Goal: Information Seeking & Learning: Learn about a topic

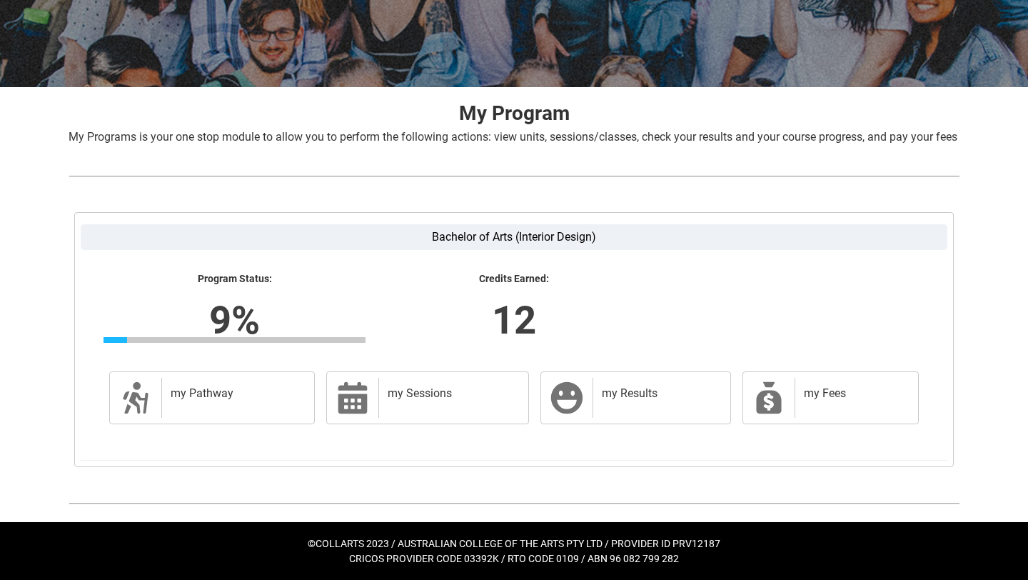
scroll to position [216, 0]
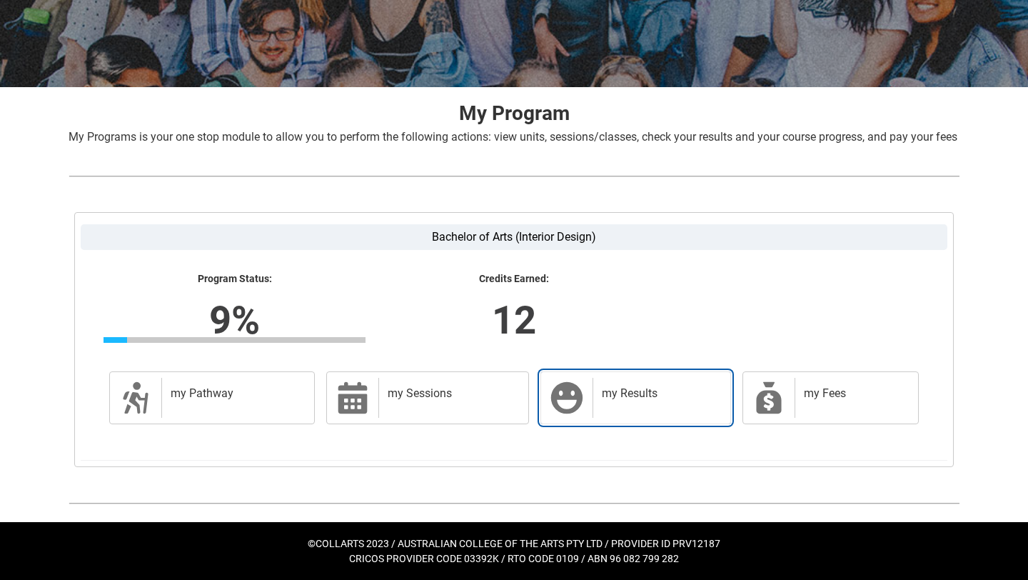
click at [610, 405] on div "my Results" at bounding box center [658, 398] width 132 height 40
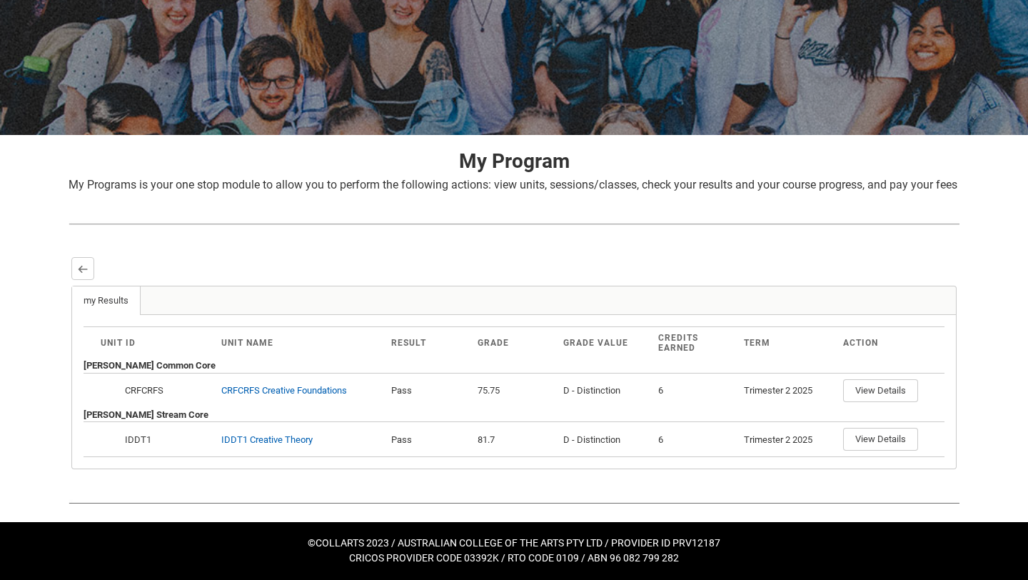
scroll to position [167, 0]
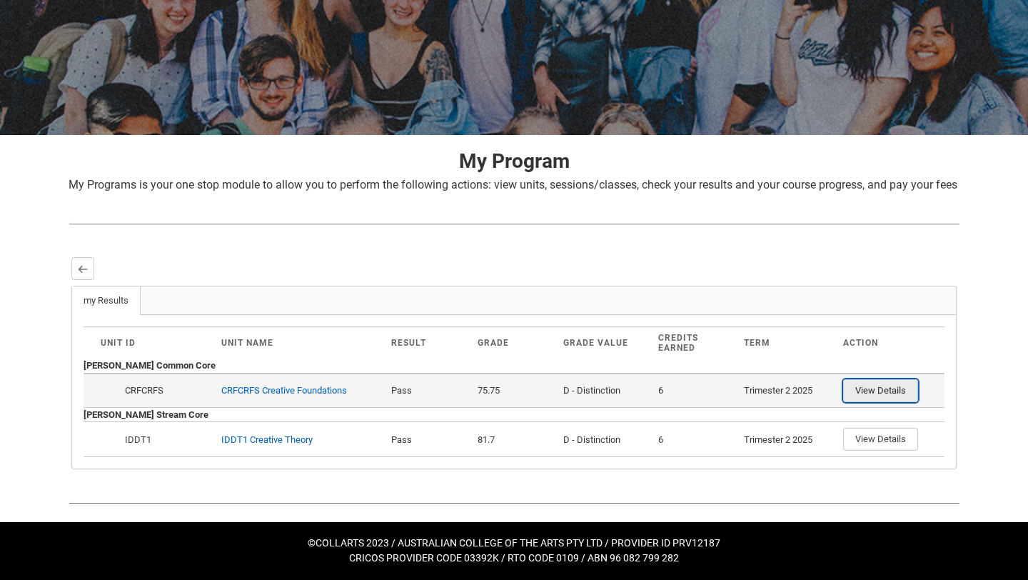
click at [864, 395] on button "View Details" at bounding box center [880, 390] width 75 height 23
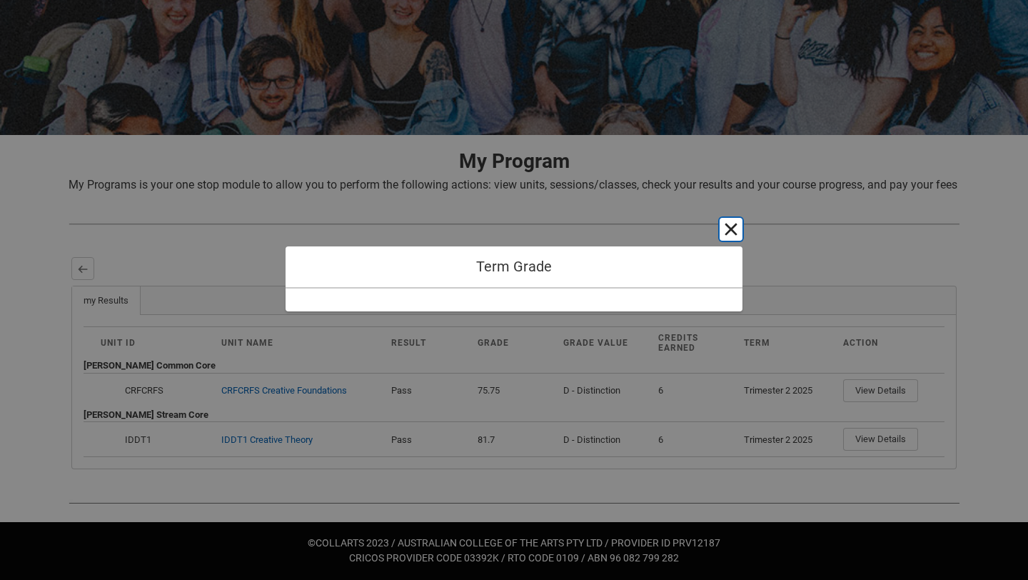
click at [732, 227] on button "Cancel and close" at bounding box center [730, 229] width 23 height 23
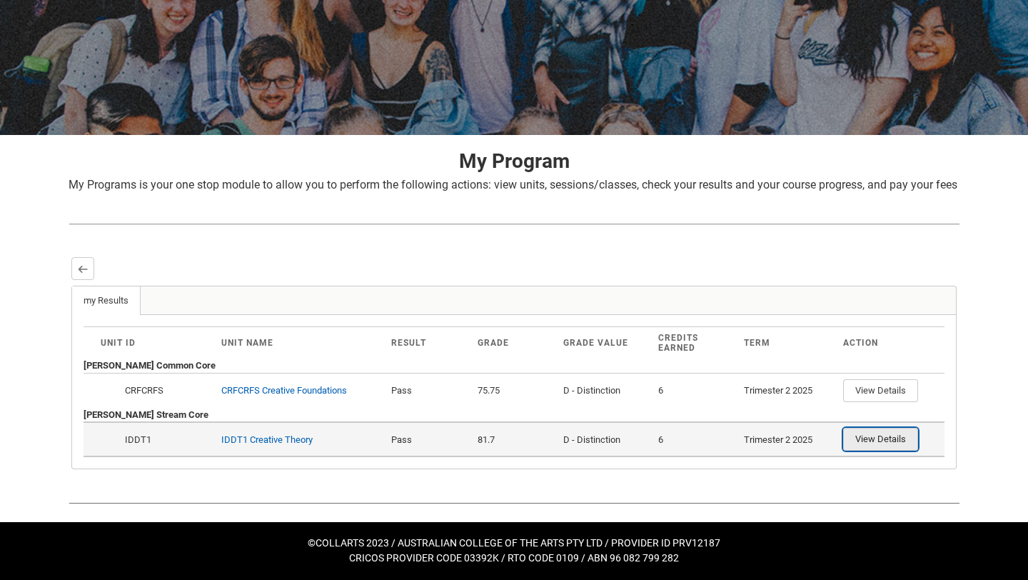
click at [899, 443] on button "View Details" at bounding box center [880, 438] width 75 height 23
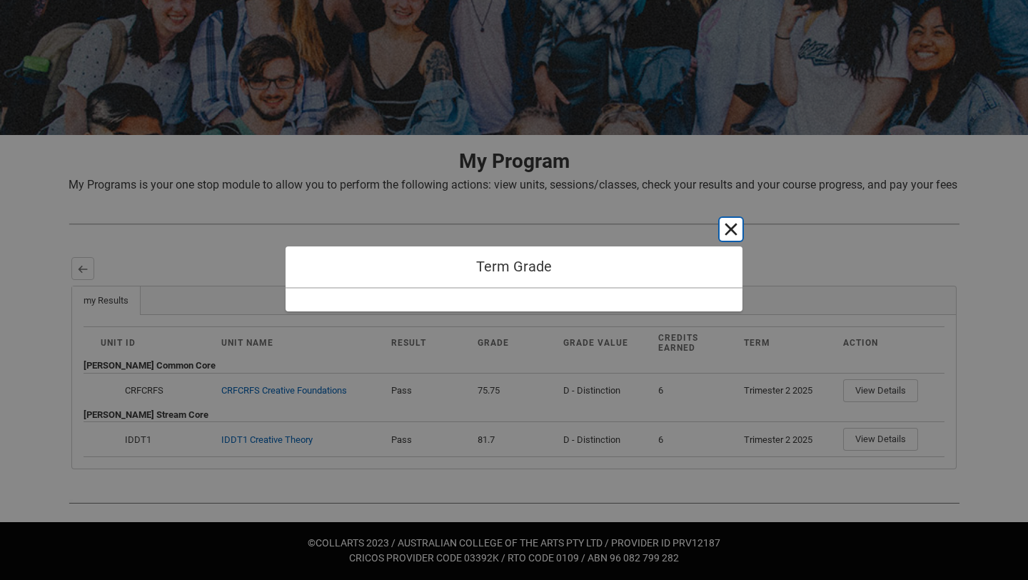
click at [732, 231] on button "Cancel and close" at bounding box center [730, 229] width 23 height 23
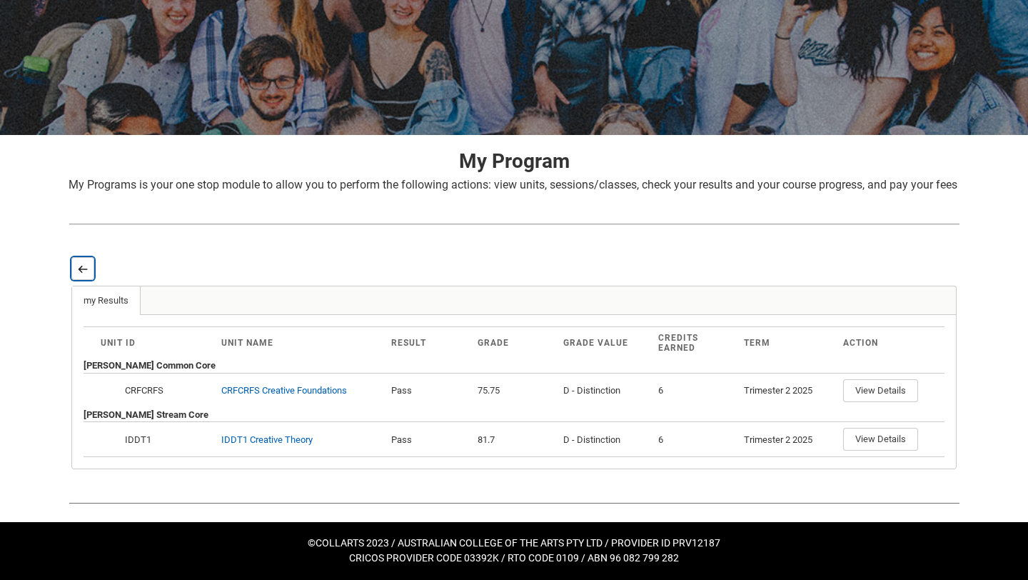
click at [82, 276] on button "Back" at bounding box center [82, 268] width 23 height 23
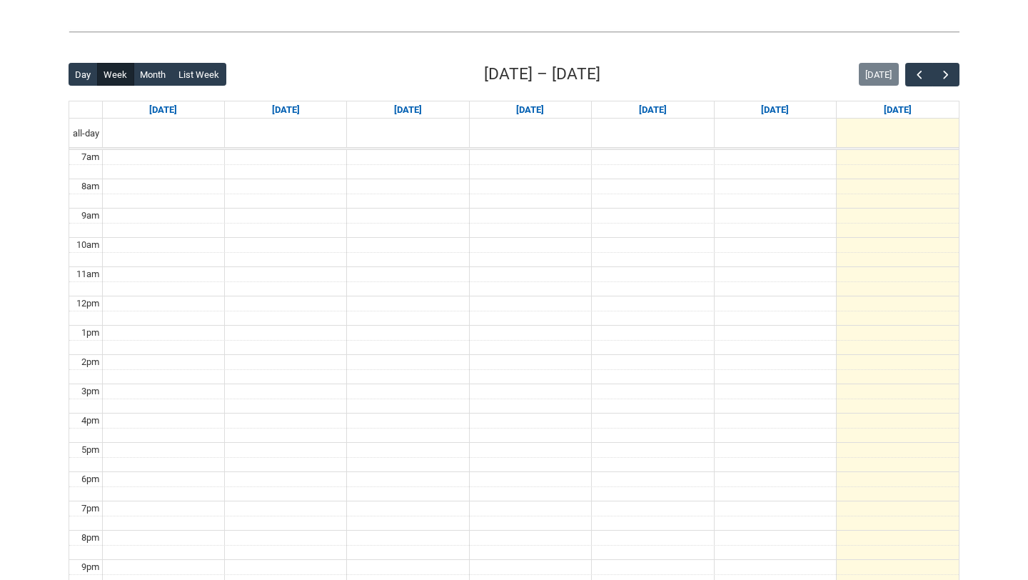
scroll to position [313, 0]
click at [948, 76] on span "button" at bounding box center [945, 76] width 14 height 14
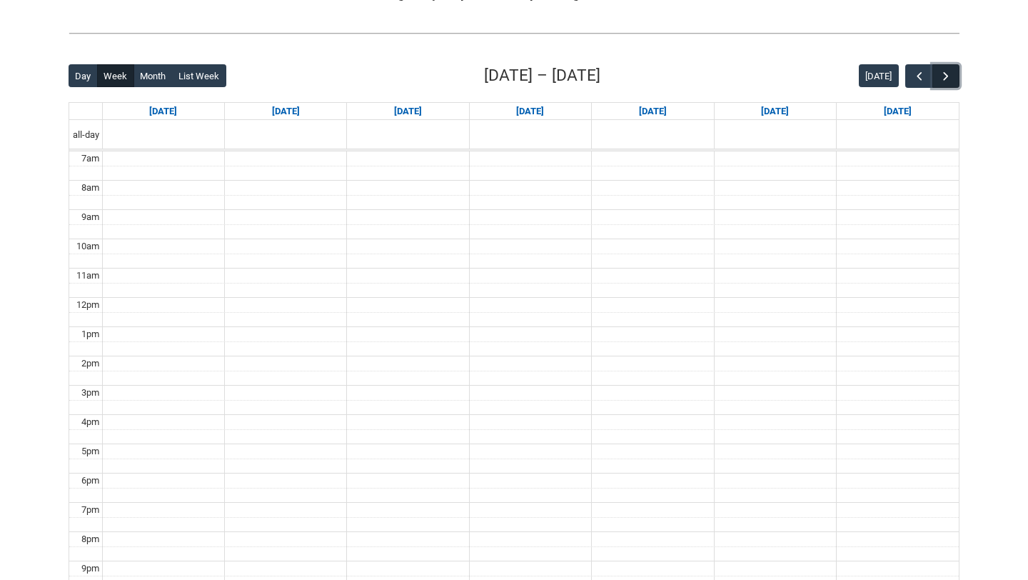
click at [948, 76] on span "button" at bounding box center [945, 76] width 14 height 14
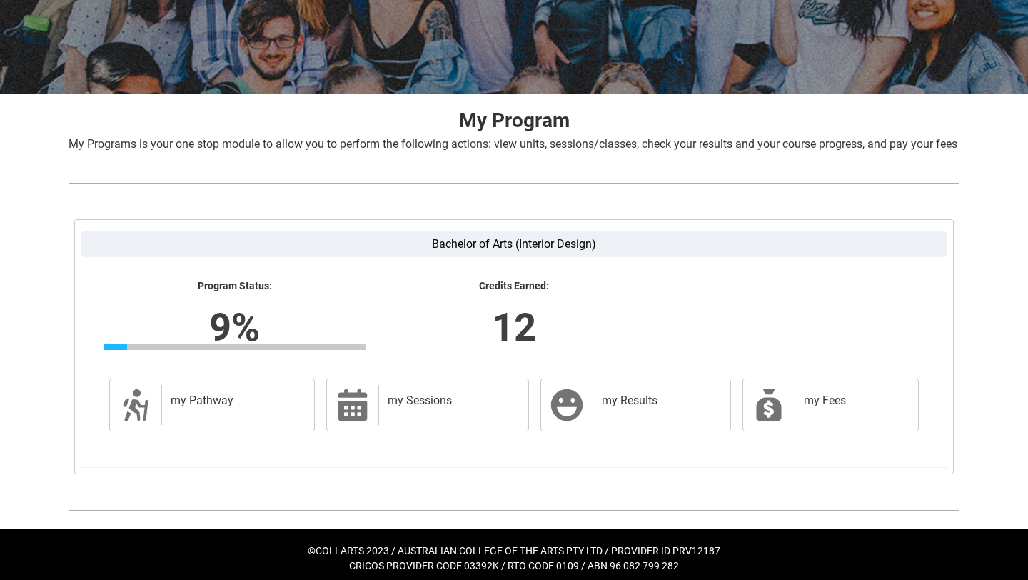
scroll to position [216, 0]
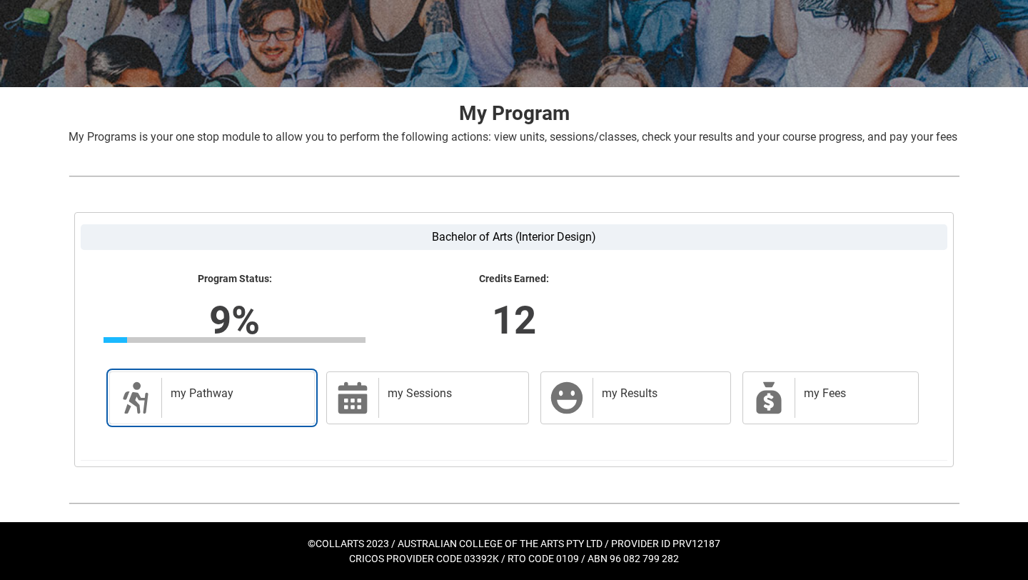
click at [275, 405] on div "my Pathway" at bounding box center [234, 398] width 147 height 40
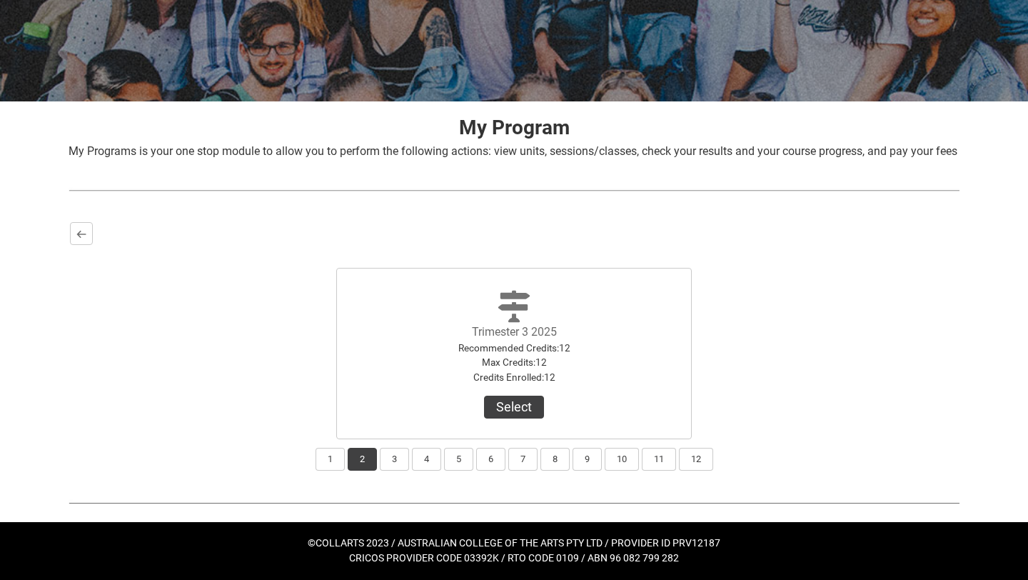
scroll to position [201, 0]
click at [329, 462] on button "1" at bounding box center [329, 458] width 29 height 23
click at [503, 409] on button "View Results" at bounding box center [513, 406] width 97 height 23
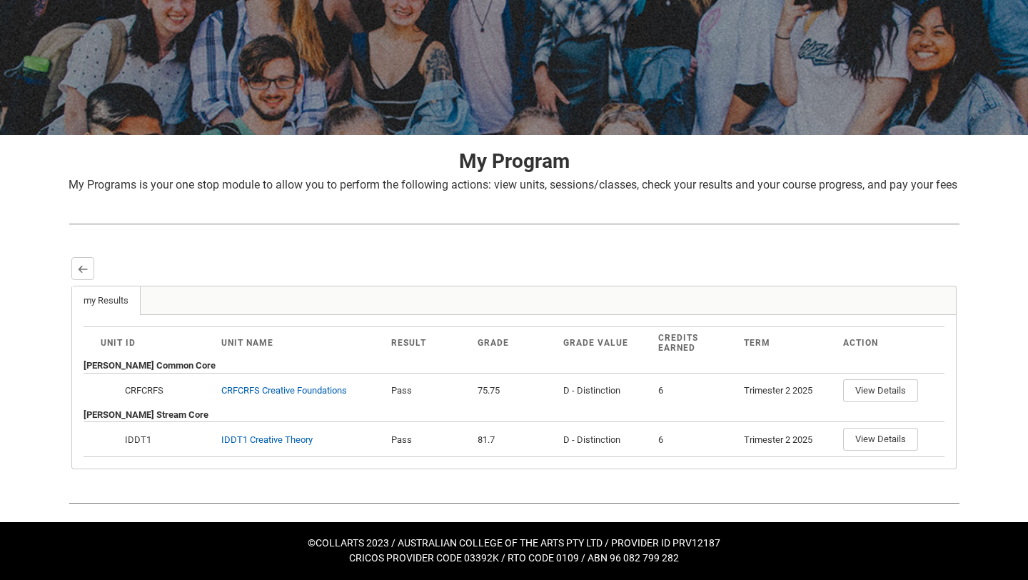
scroll to position [167, 0]
click at [84, 271] on lightning-primitive-icon "button" at bounding box center [83, 268] width 10 height 11
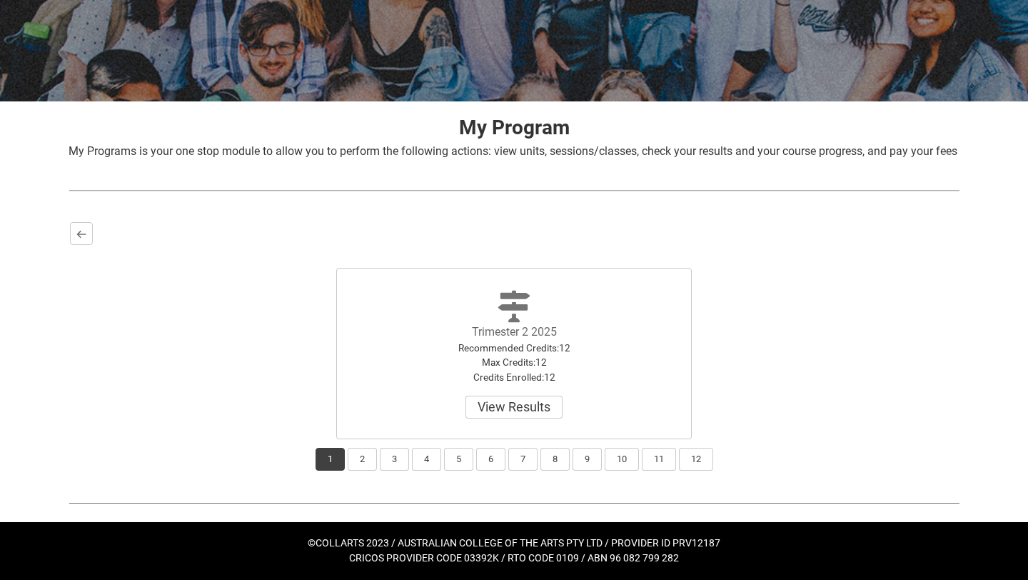
scroll to position [201, 0]
click at [364, 465] on button "2" at bounding box center [362, 458] width 29 height 23
click at [510, 411] on button "Select" at bounding box center [514, 406] width 60 height 23
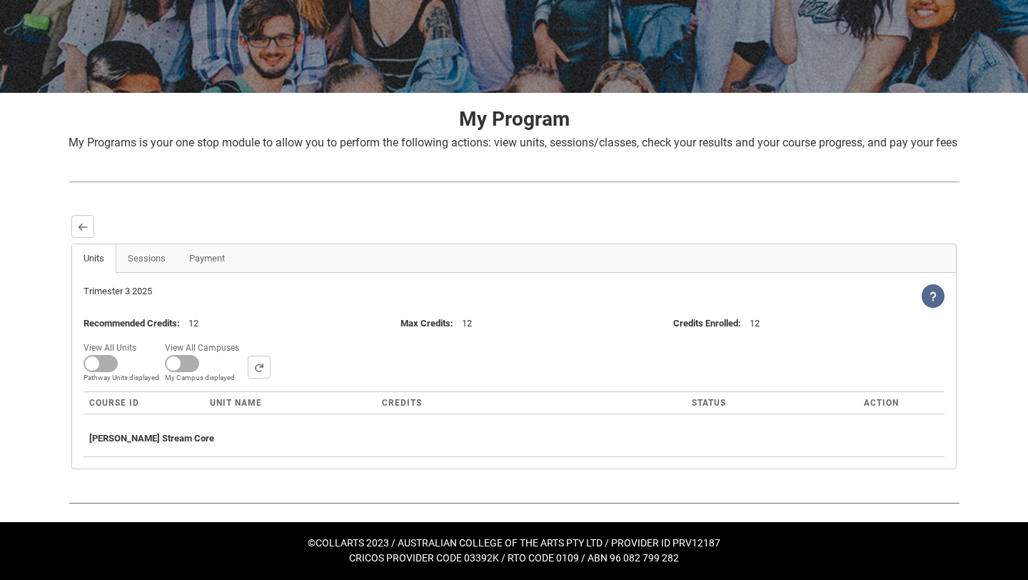
scroll to position [209, 0]
click at [223, 261] on link "Payment" at bounding box center [207, 258] width 60 height 29
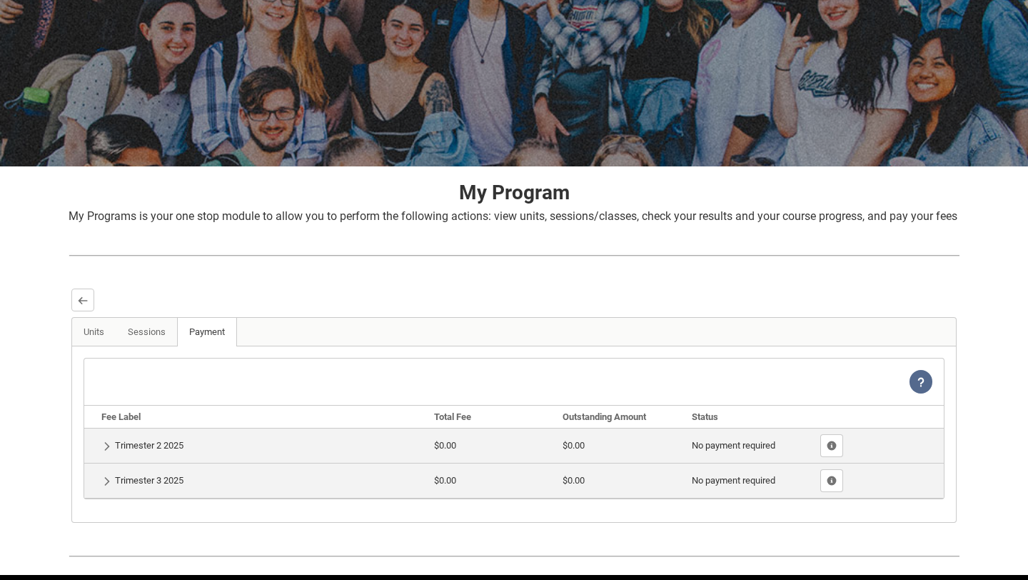
scroll to position [189, 0]
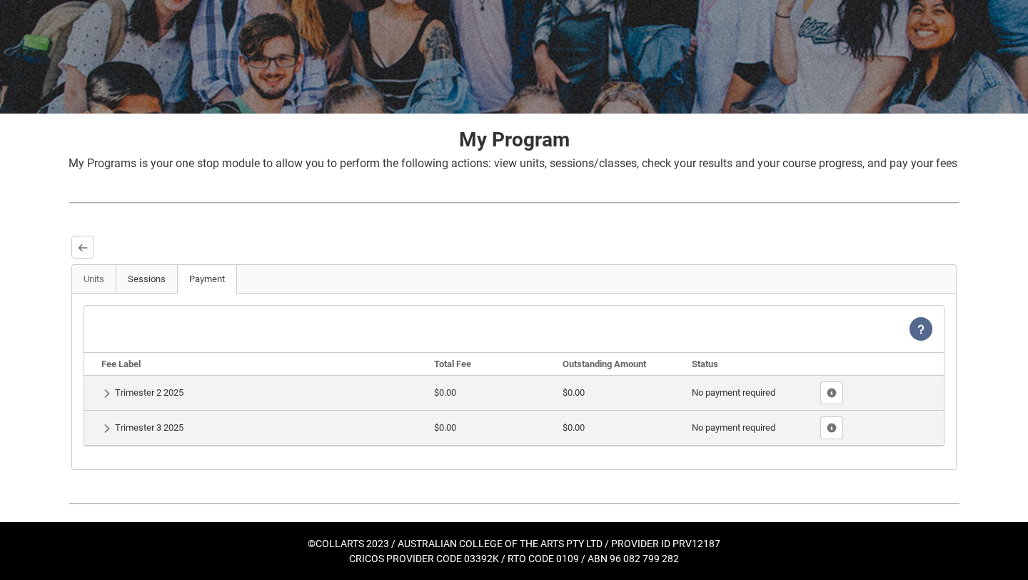
click at [146, 283] on link "Sessions" at bounding box center [147, 279] width 62 height 29
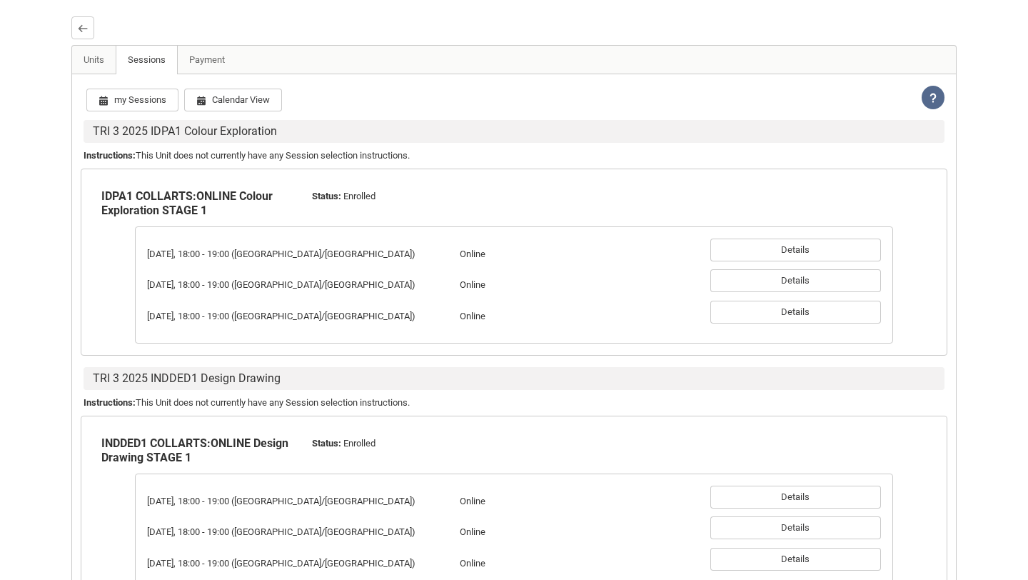
scroll to position [388, 0]
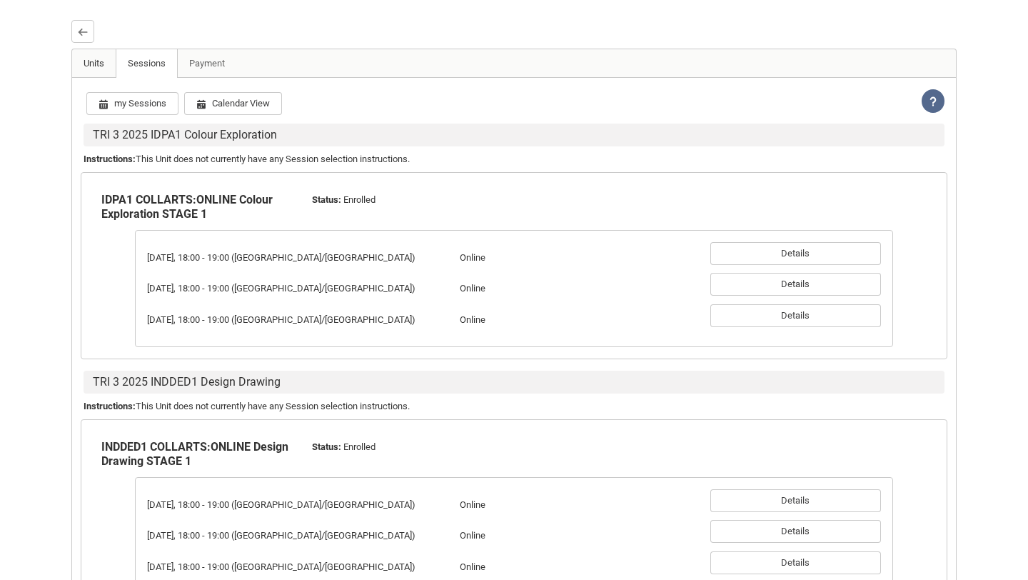
click at [101, 78] on link "Units" at bounding box center [94, 63] width 44 height 29
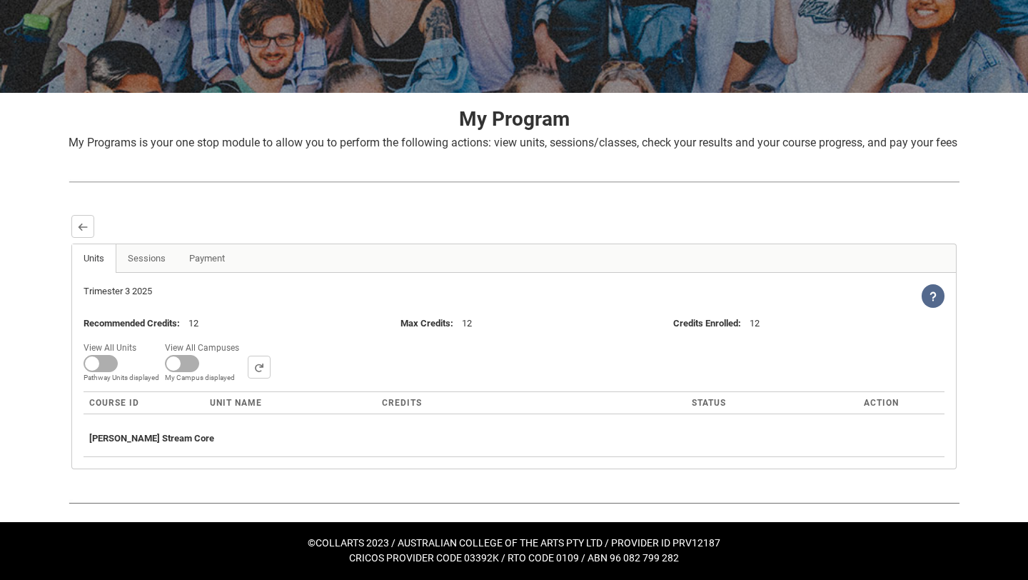
scroll to position [209, 0]
click at [96, 363] on span at bounding box center [101, 363] width 34 height 17
click at [141, 338] on input "View All Units All Units displayed Pathway Units displayed" at bounding box center [141, 338] width 1 height 1
checkbox input "true"
click at [163, 365] on span at bounding box center [165, 363] width 34 height 17
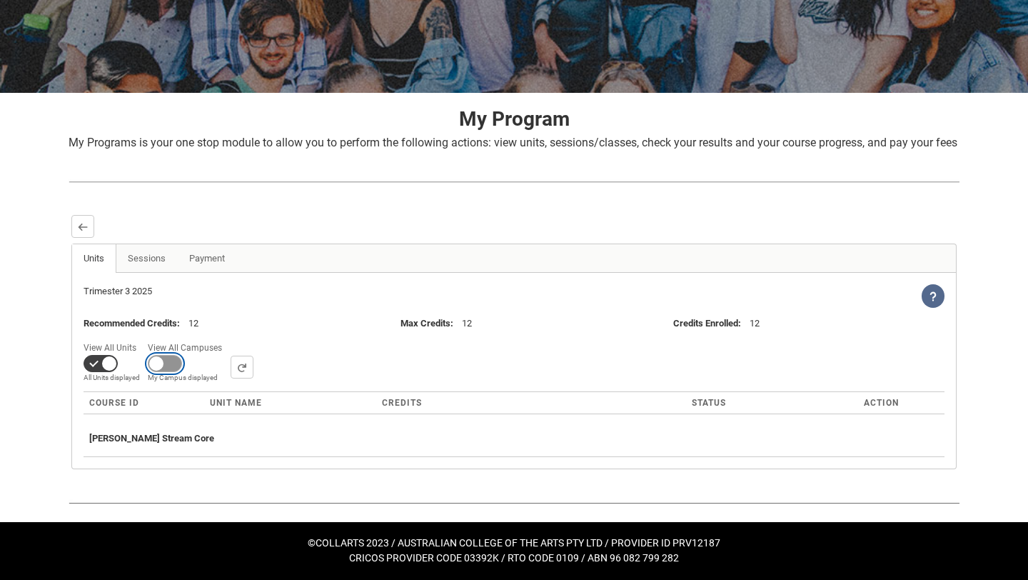
click at [227, 338] on input "View All Campuses Campus filter displayed My Campus displayed" at bounding box center [227, 338] width 1 height 1
checkbox input "true"
